Goal: Find specific page/section: Find specific page/section

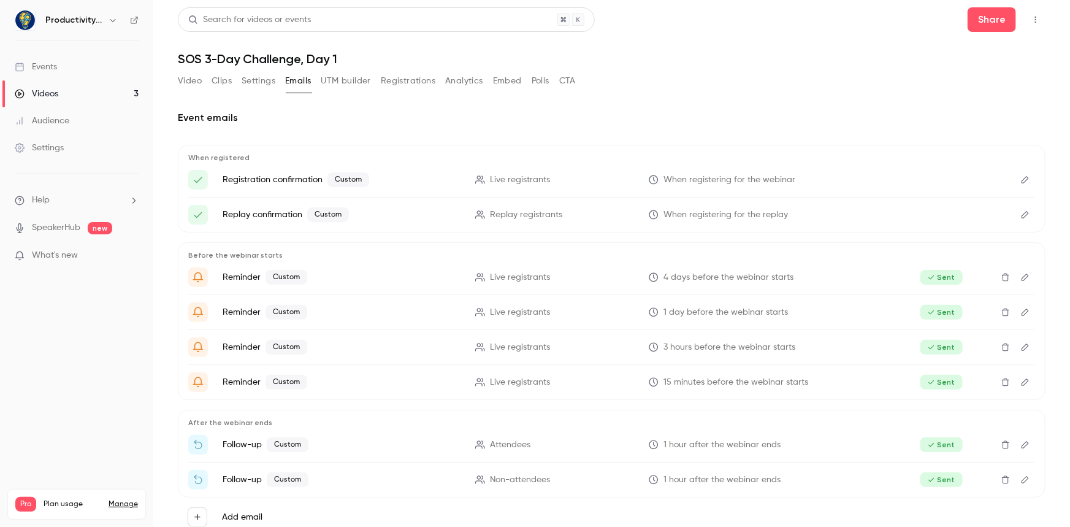
click at [422, 76] on button "Registrations" at bounding box center [408, 81] width 55 height 20
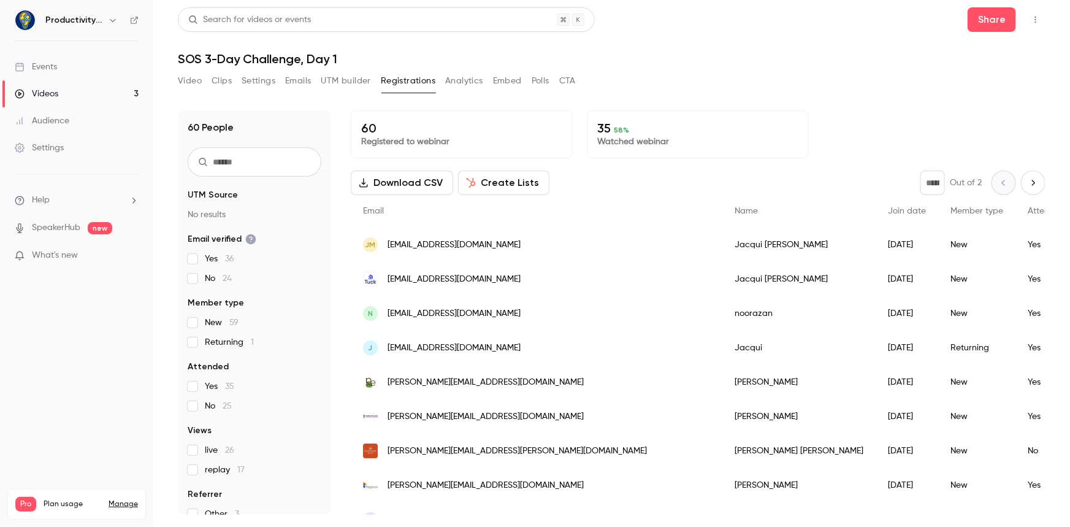
click at [369, 345] on span "J" at bounding box center [371, 347] width 4 height 11
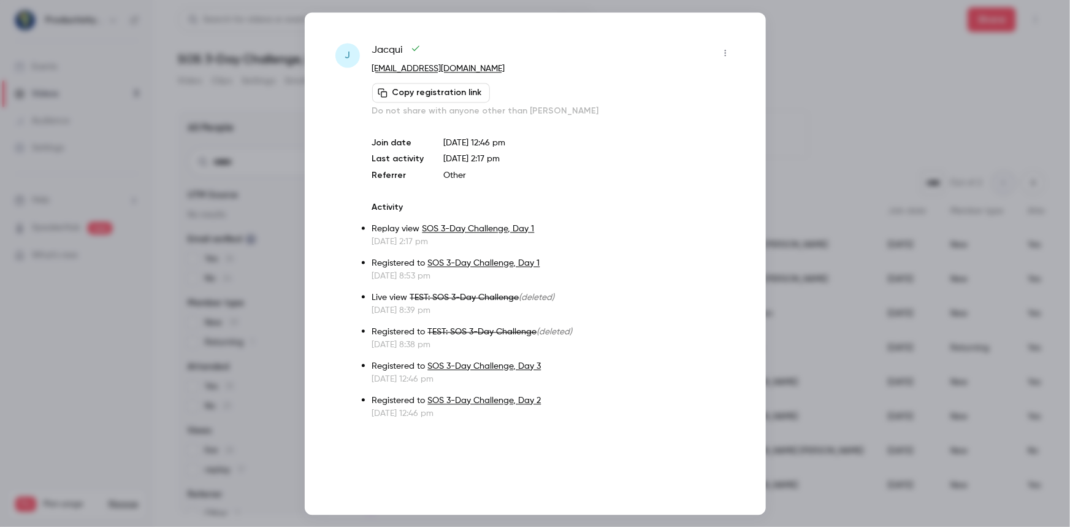
click at [729, 50] on icon "button" at bounding box center [726, 52] width 10 height 9
click at [340, 164] on div at bounding box center [535, 263] width 1070 height 527
click at [725, 53] on icon "button" at bounding box center [726, 52] width 10 height 9
click at [819, 44] on div at bounding box center [535, 263] width 1070 height 527
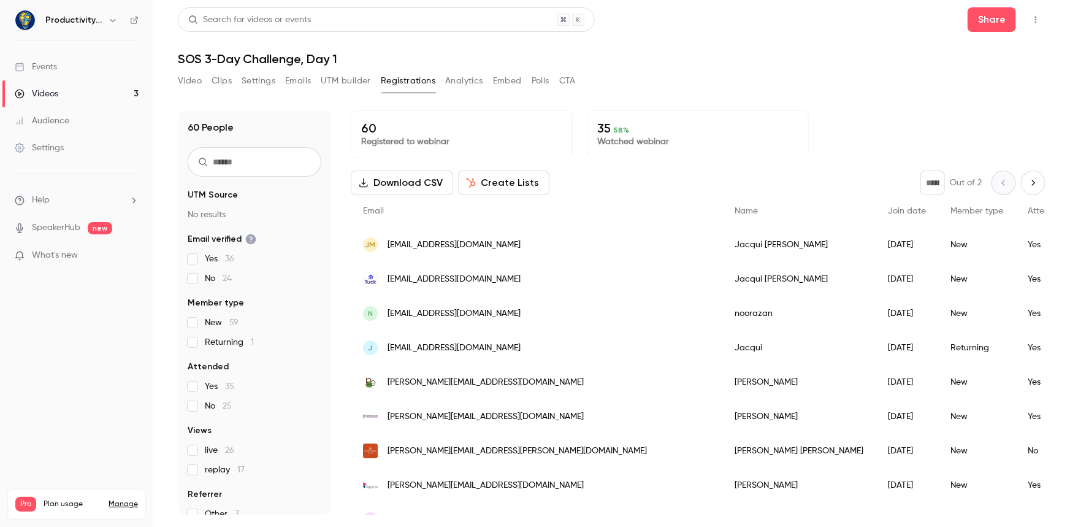
click at [494, 240] on span "[EMAIL_ADDRESS][DOMAIN_NAME]" at bounding box center [454, 245] width 133 height 13
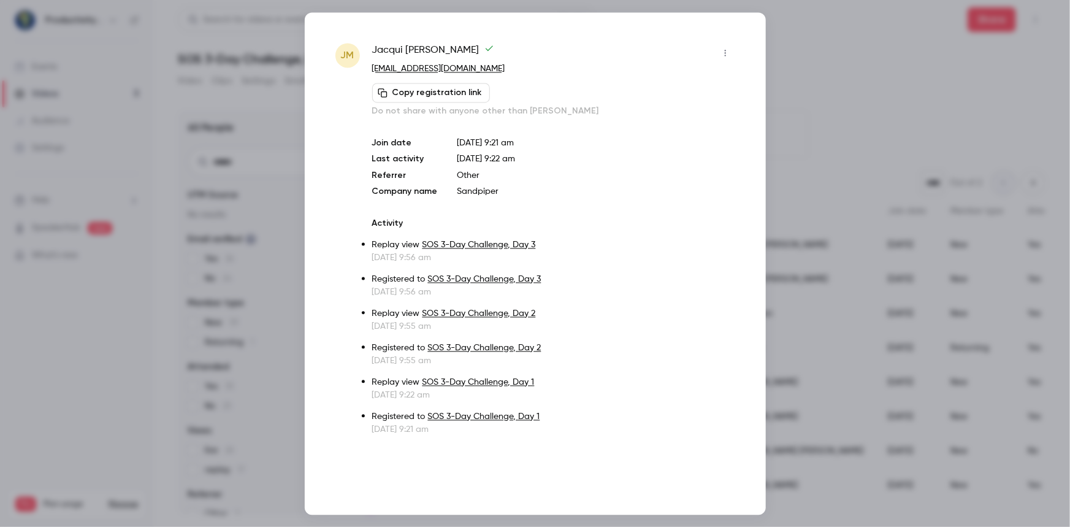
click at [724, 52] on icon "button" at bounding box center [726, 52] width 10 height 9
click at [814, 97] on div at bounding box center [535, 263] width 1070 height 527
click at [840, 56] on div at bounding box center [535, 263] width 1070 height 527
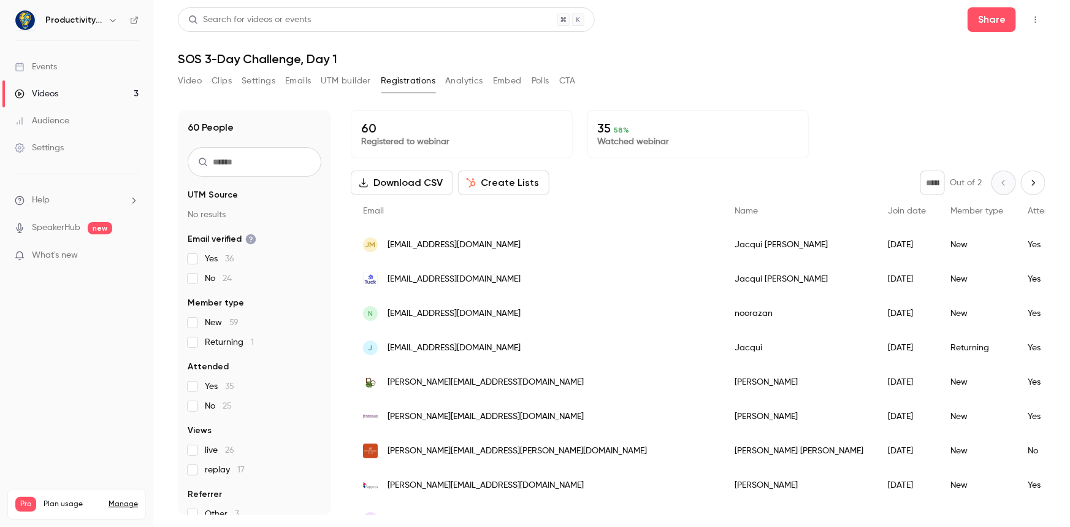
click at [48, 94] on div "Videos" at bounding box center [37, 94] width 44 height 12
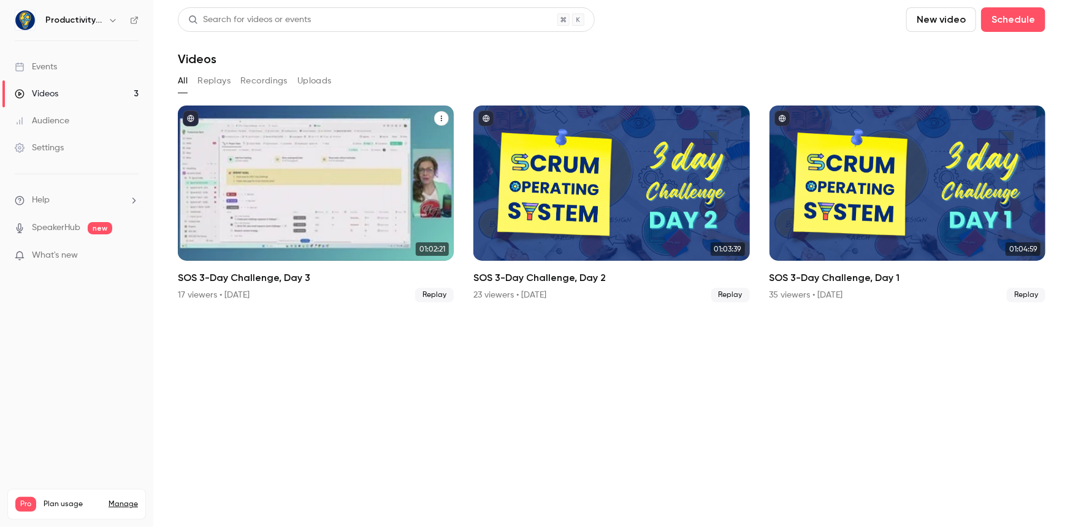
click at [337, 179] on div "SOS 3-Day Challenge, Day 3" at bounding box center [316, 183] width 276 height 155
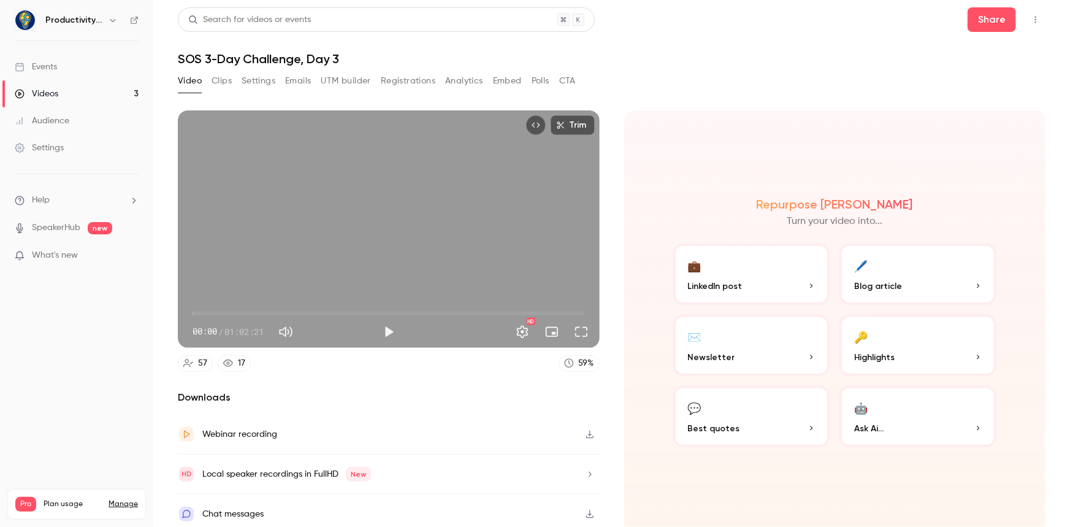
click at [396, 79] on button "Registrations" at bounding box center [408, 81] width 55 height 20
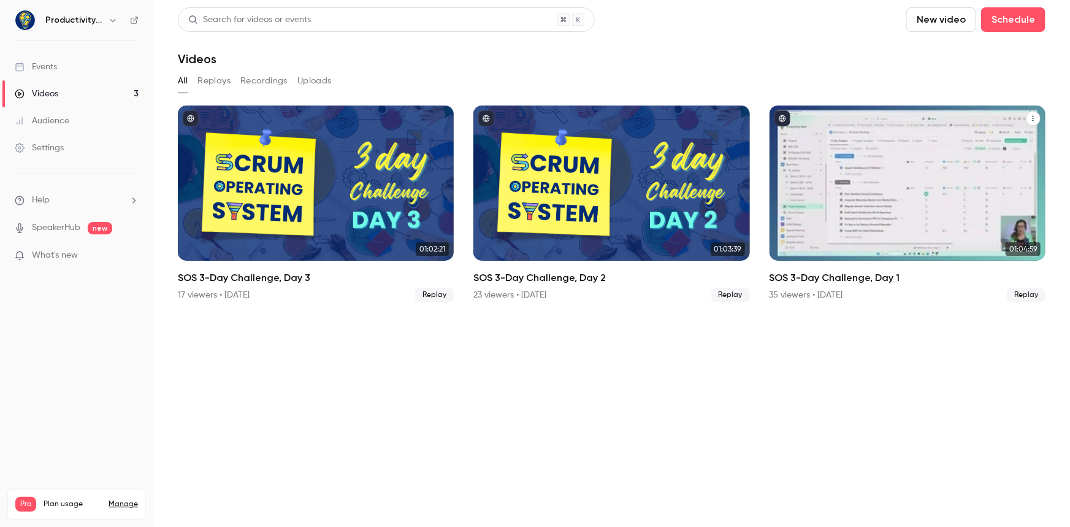
click at [856, 186] on div "SOS 3-Day Challenge, Day 1" at bounding box center [908, 183] width 276 height 155
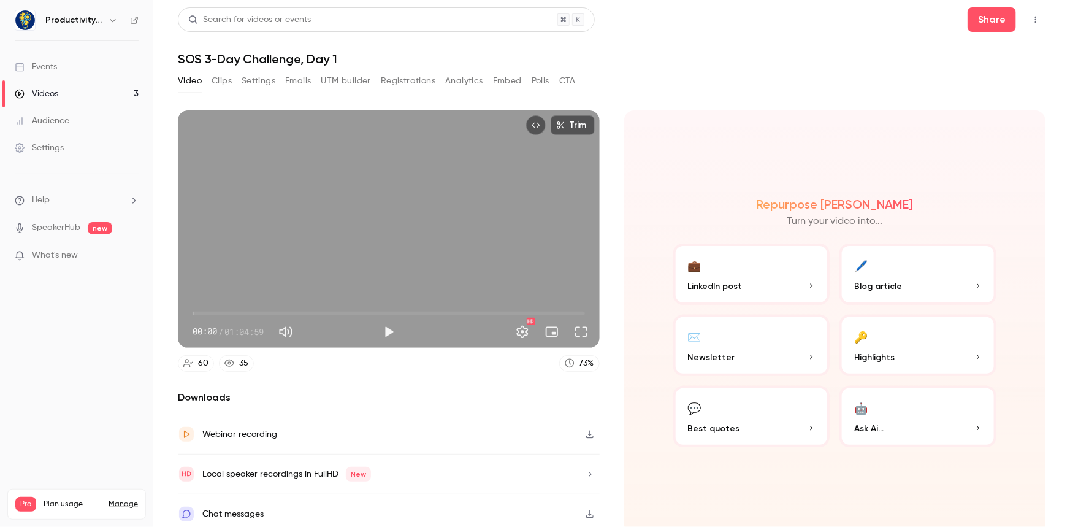
click at [410, 83] on button "Registrations" at bounding box center [408, 81] width 55 height 20
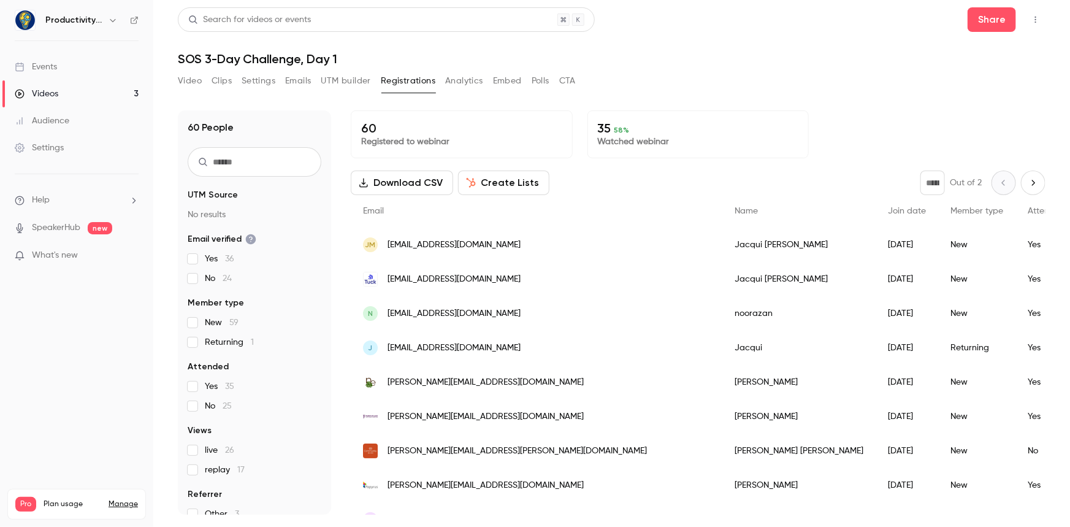
click at [261, 159] on input "text" at bounding box center [255, 161] width 134 height 29
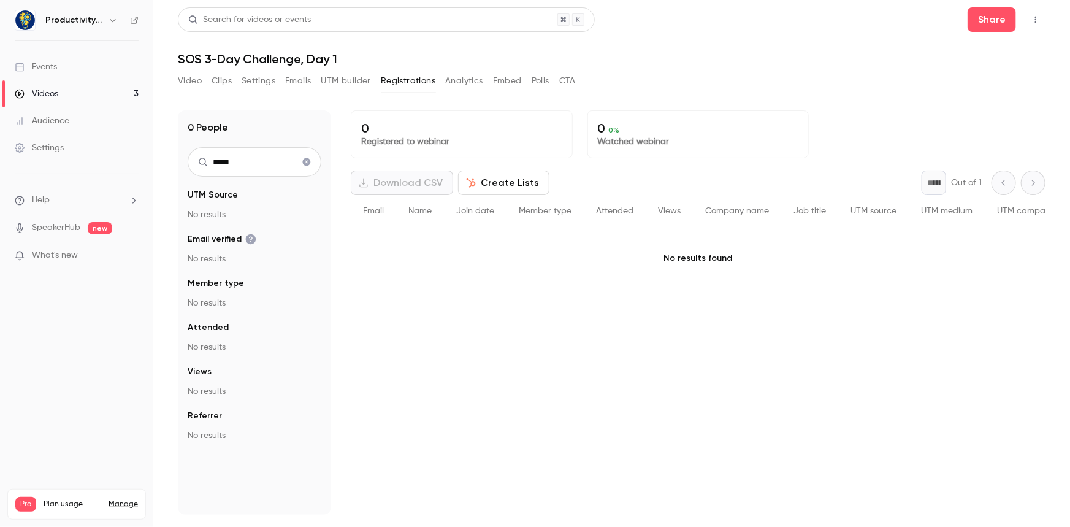
type input "*****"
click at [305, 160] on icon "Clear search" at bounding box center [307, 162] width 8 height 8
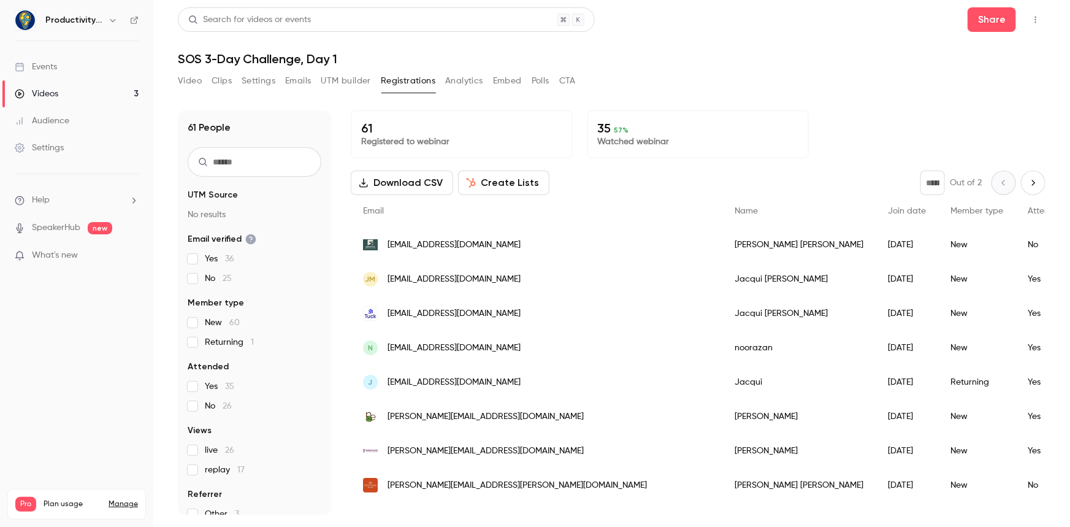
click at [47, 96] on div "Videos" at bounding box center [37, 94] width 44 height 12
